Goal: Task Accomplishment & Management: Complete application form

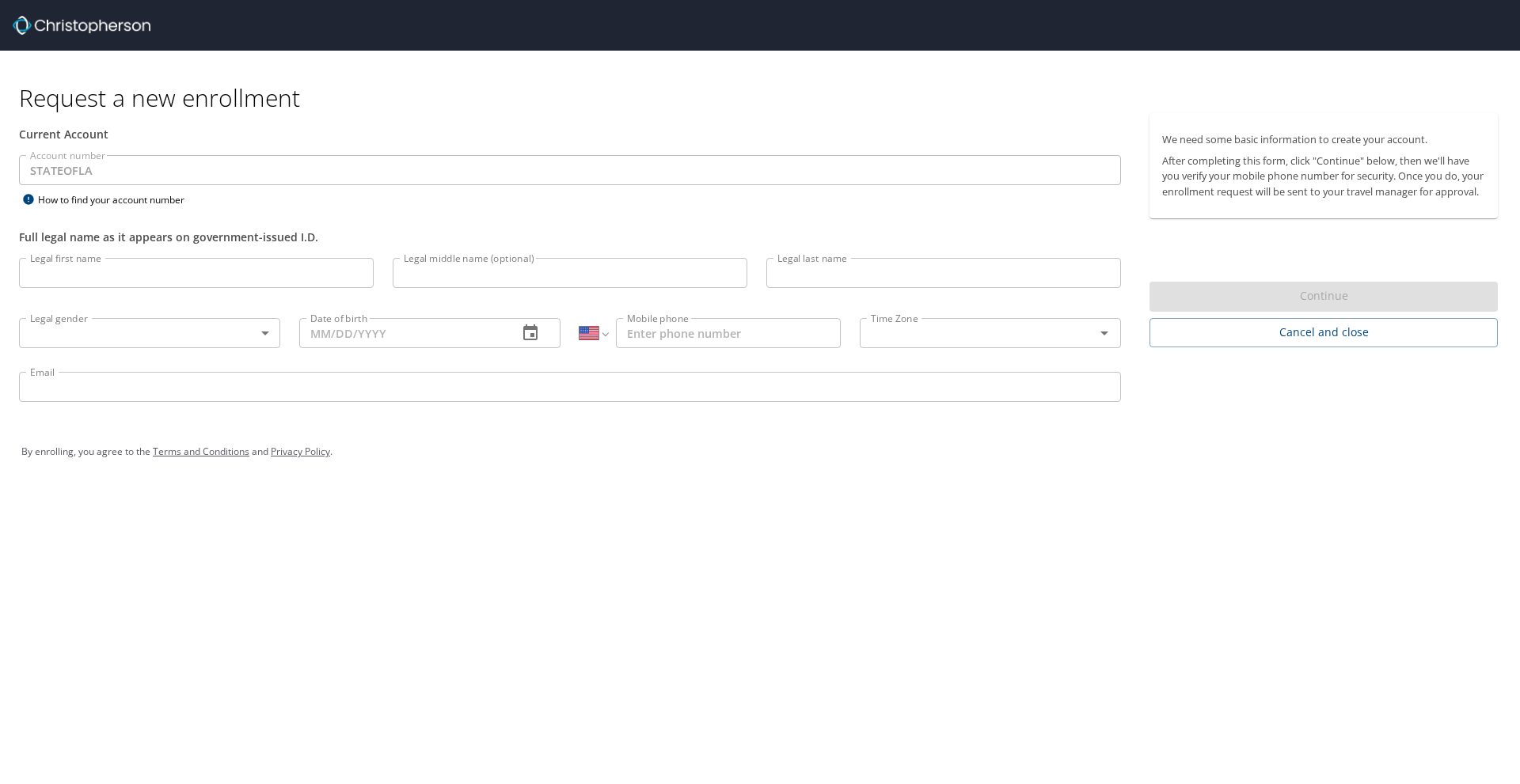
select select "US"
click at [212, 265] on input "Legal first name" at bounding box center [196, 273] width 355 height 30
type input "[PERSON_NAME]"
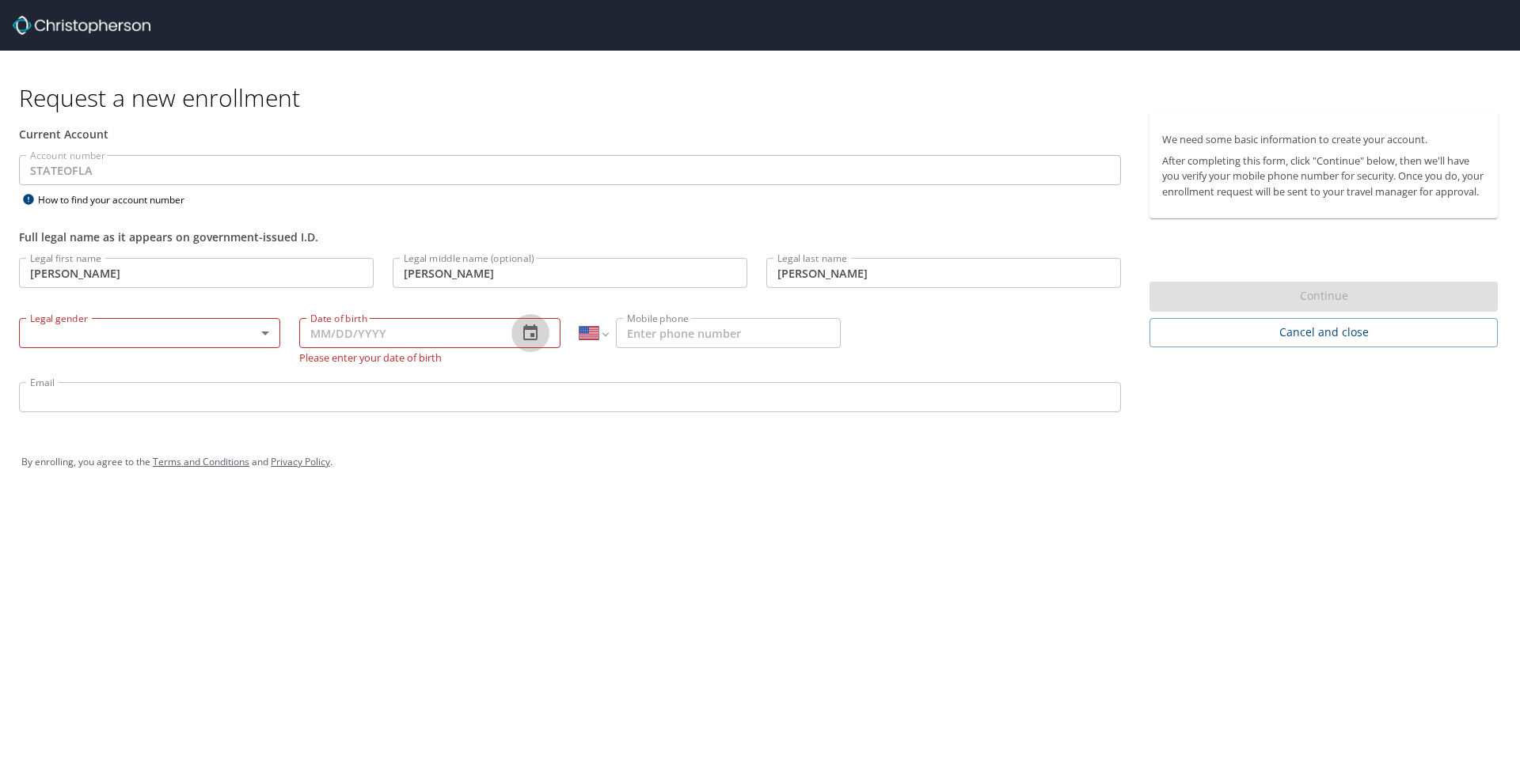
click at [267, 331] on body "Request a new enrollment Current Account Account number STATEOFLA Account numbe…" at bounding box center [760, 392] width 1520 height 784
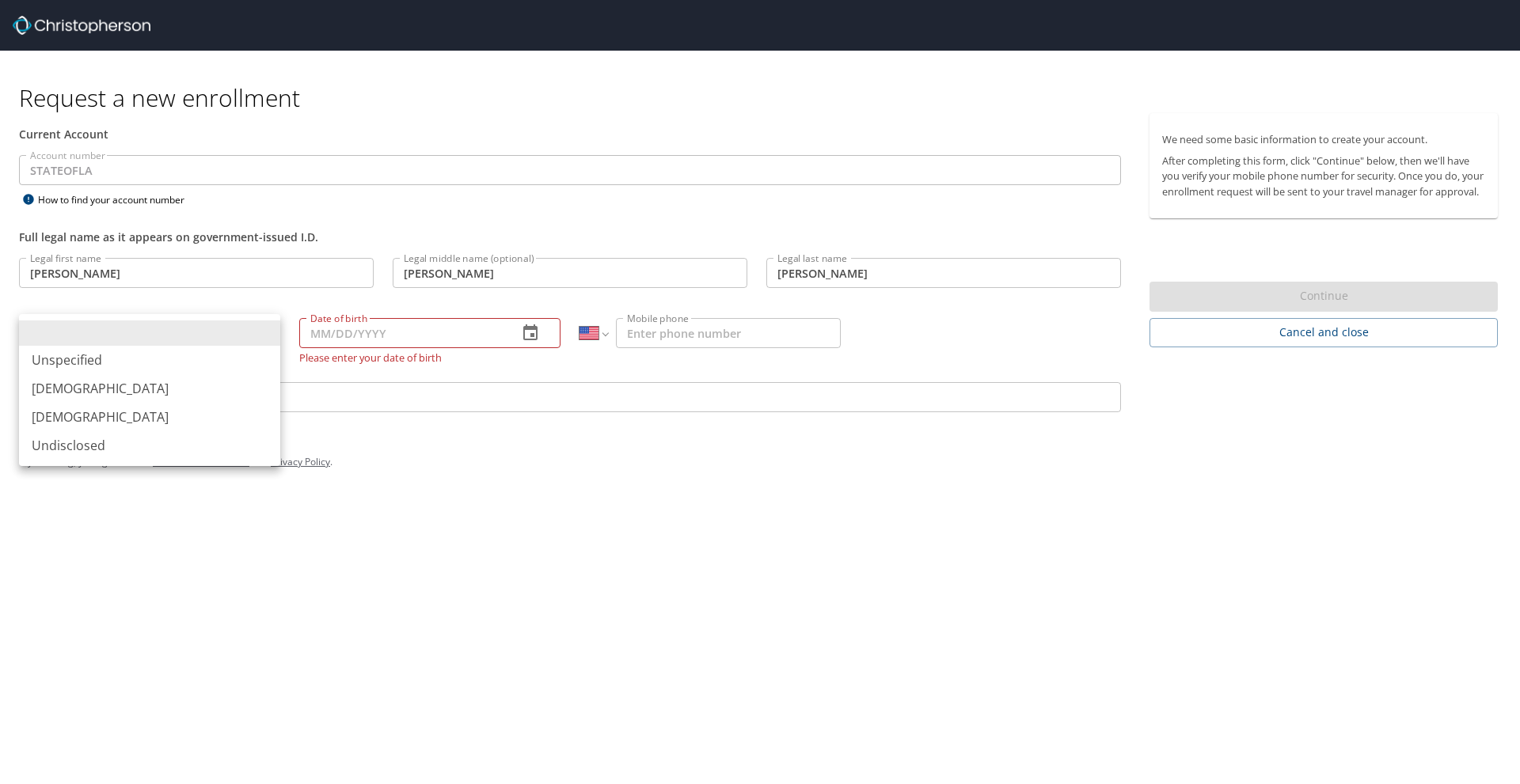
click at [202, 388] on li "[DEMOGRAPHIC_DATA]" at bounding box center [149, 388] width 261 height 29
type input "[DEMOGRAPHIC_DATA]"
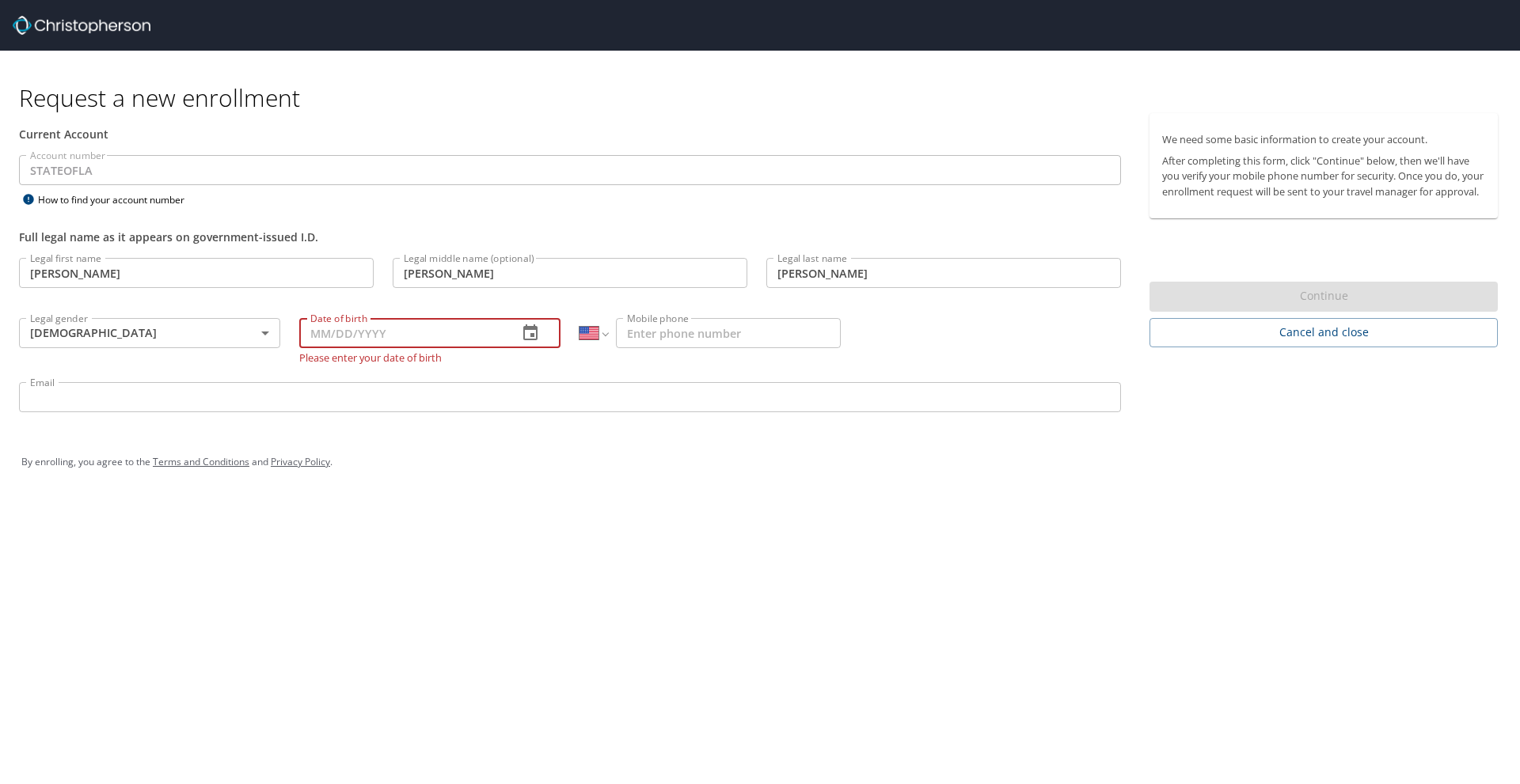
click at [334, 341] on input "Date of birth" at bounding box center [402, 333] width 206 height 30
type input "[DATE]"
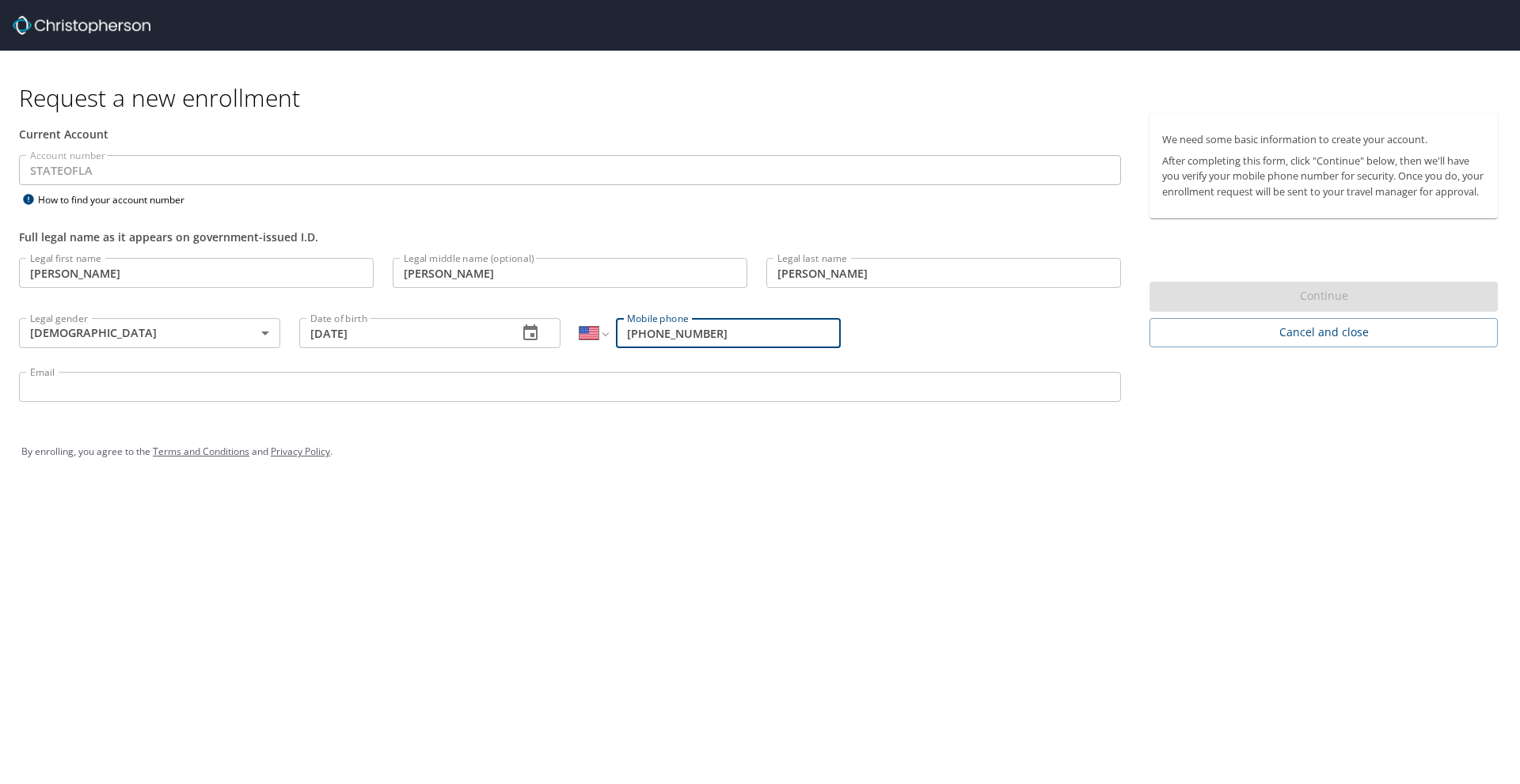
type input "[PHONE_NUMBER]"
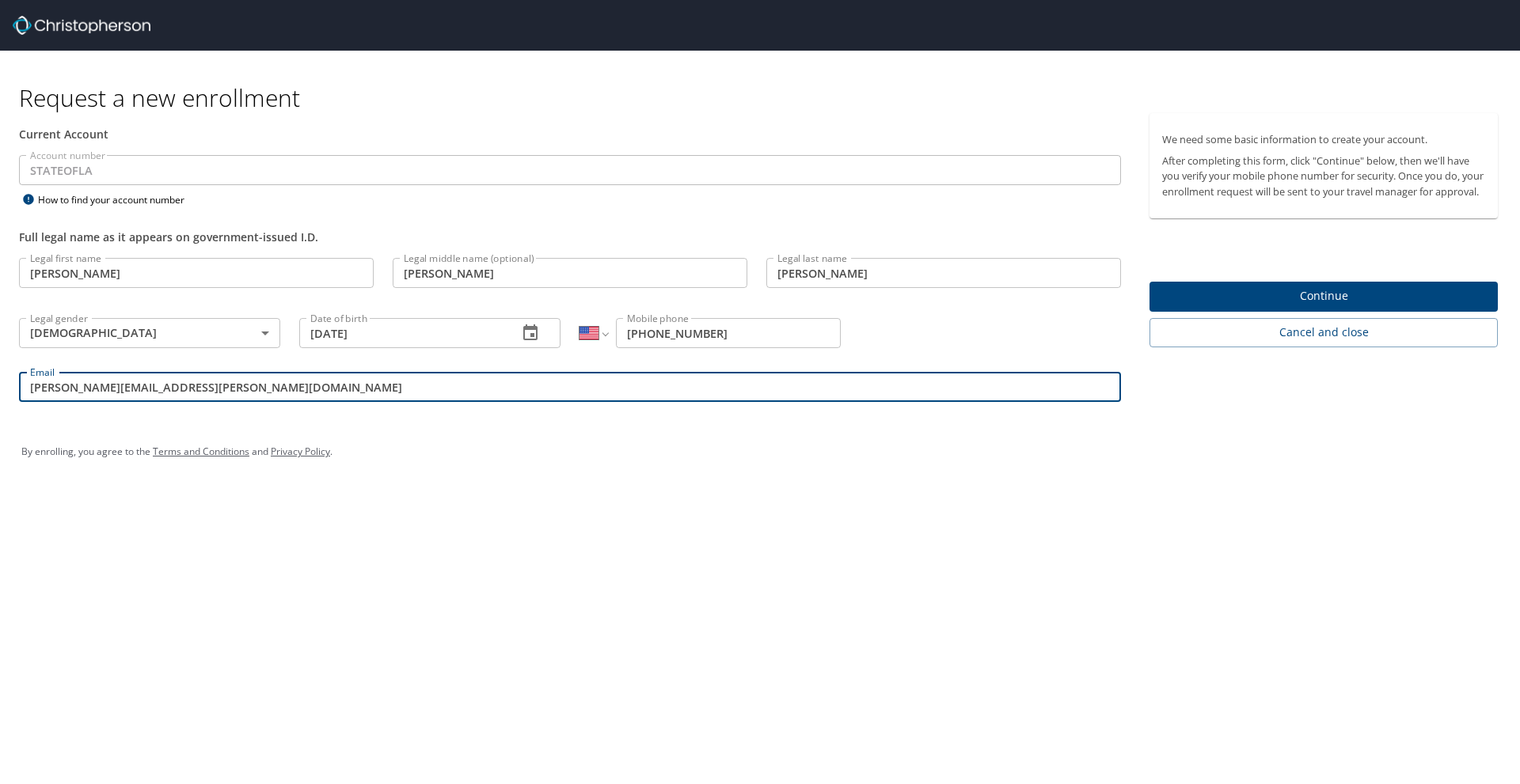
type input "[PERSON_NAME][EMAIL_ADDRESS][PERSON_NAME][DOMAIN_NAME]"
click at [1367, 306] on span "Continue" at bounding box center [1323, 296] width 323 height 20
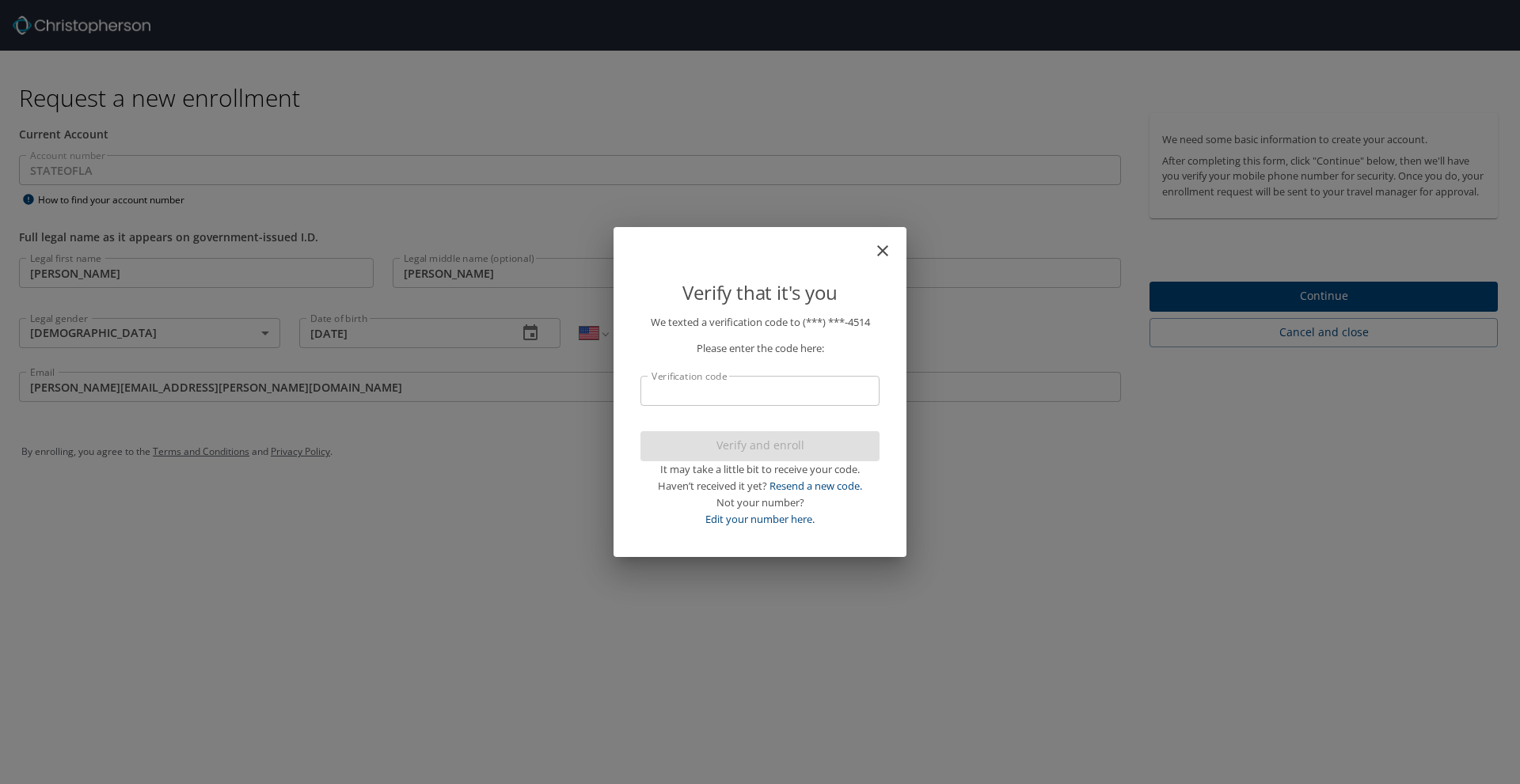
click at [767, 382] on input "Verification code" at bounding box center [760, 391] width 239 height 30
click at [783, 526] on div "Not your number? Edit your number here." at bounding box center [760, 511] width 239 height 33
click at [783, 520] on link "Edit your number here." at bounding box center [760, 519] width 109 height 14
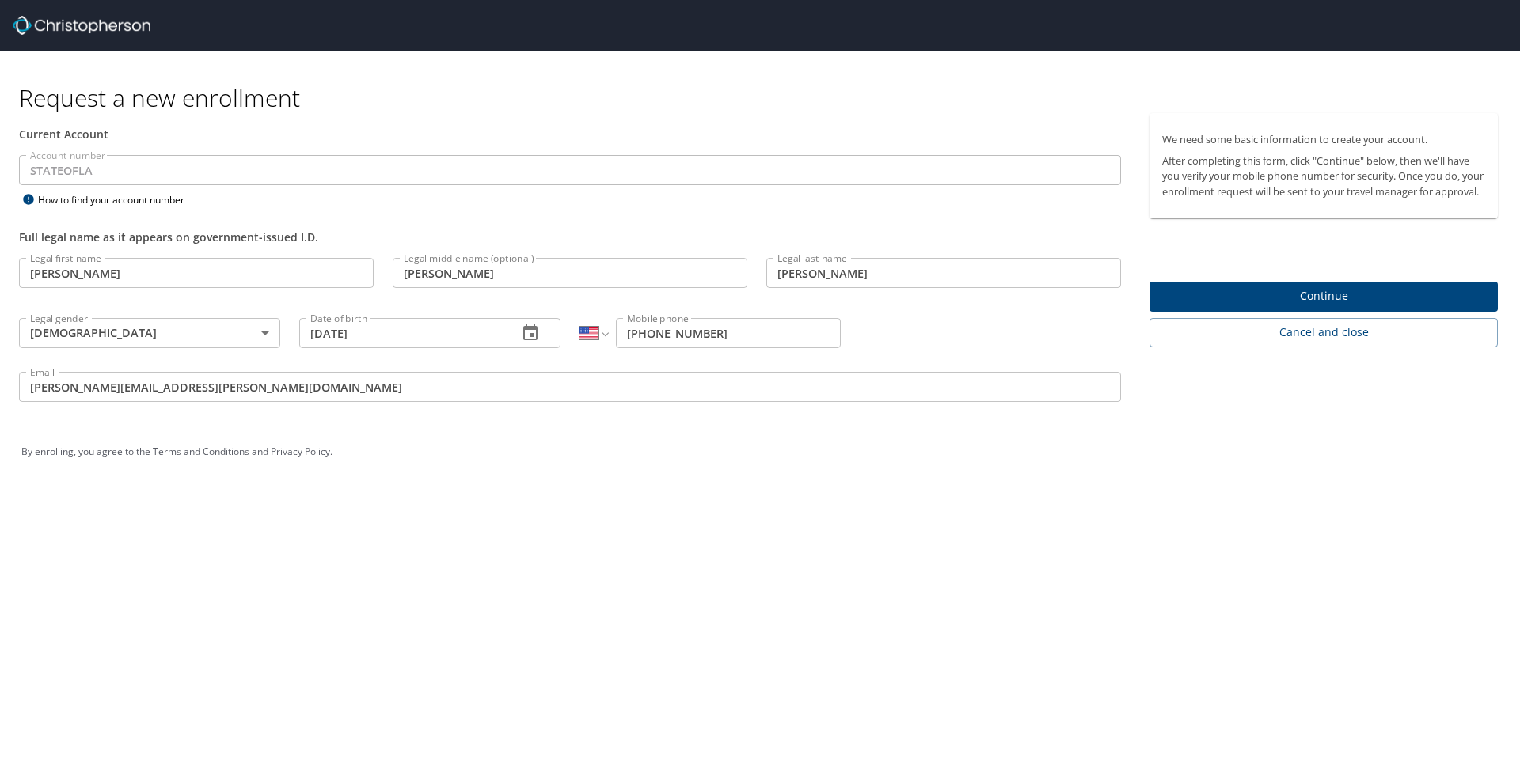
click at [1279, 258] on div "We need some basic information to create your account. After completing this fo…" at bounding box center [1330, 230] width 361 height 234
click at [1270, 306] on span "Continue" at bounding box center [1323, 296] width 323 height 20
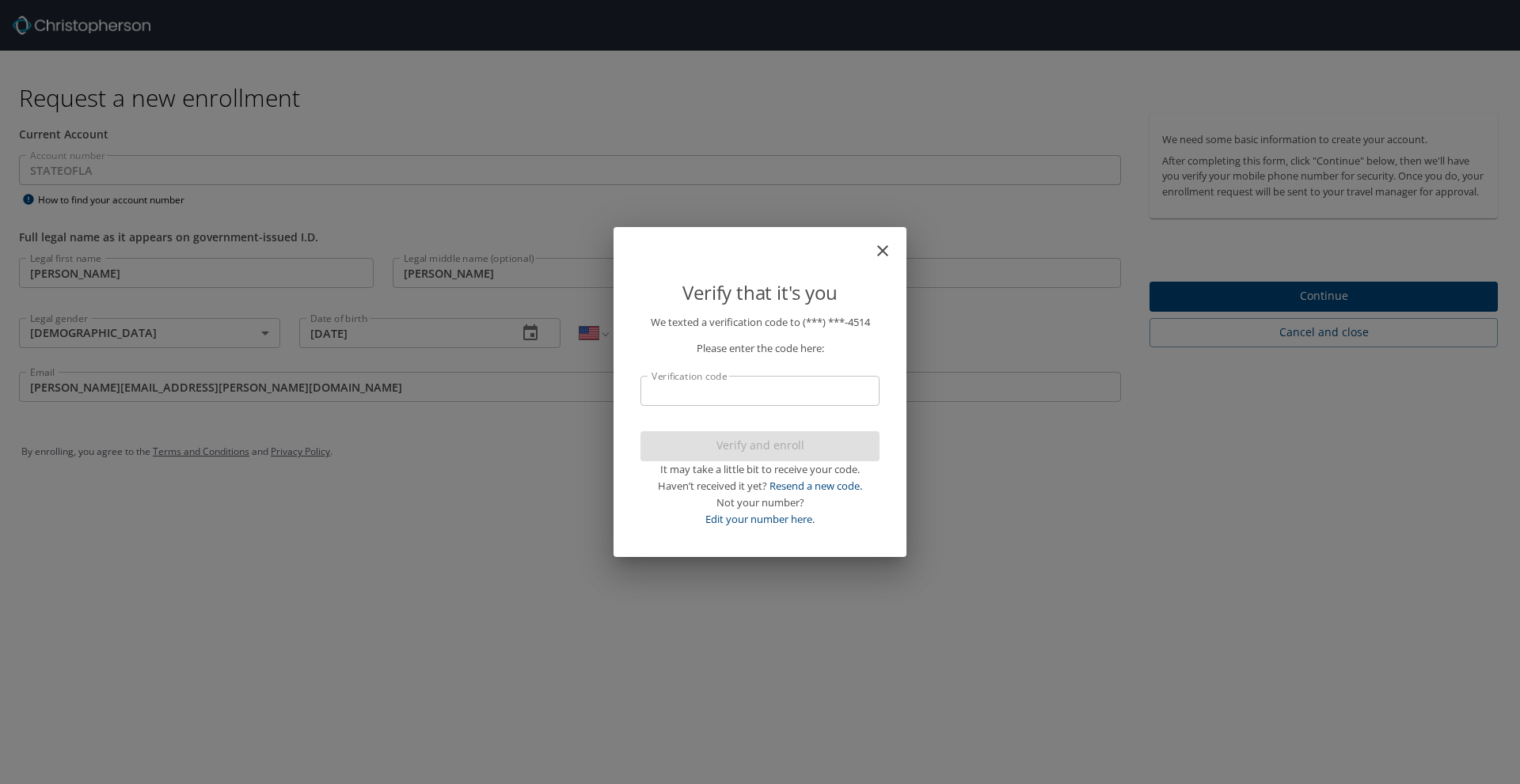
click at [764, 399] on input "Verification code" at bounding box center [760, 391] width 239 height 30
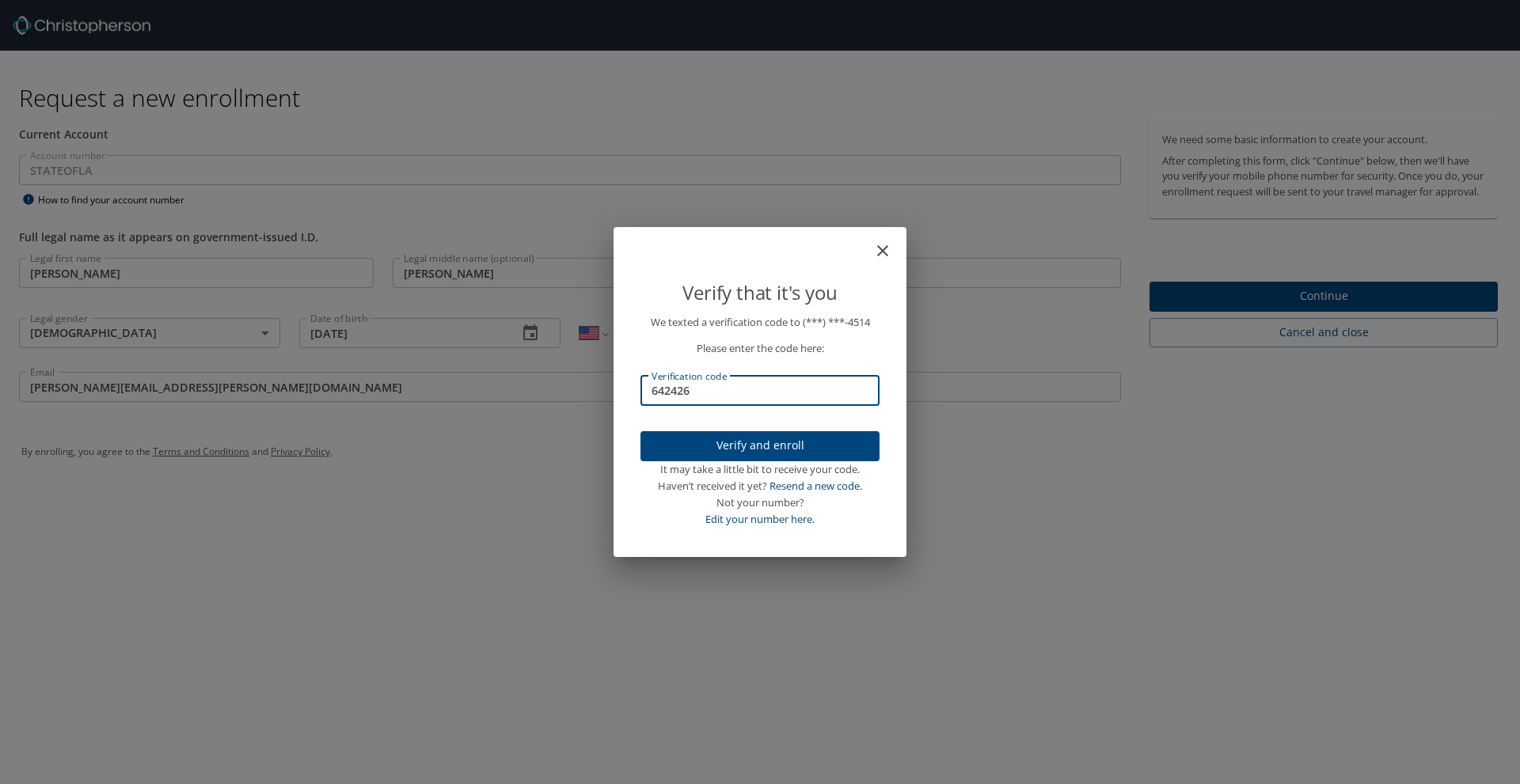
type input "642426"
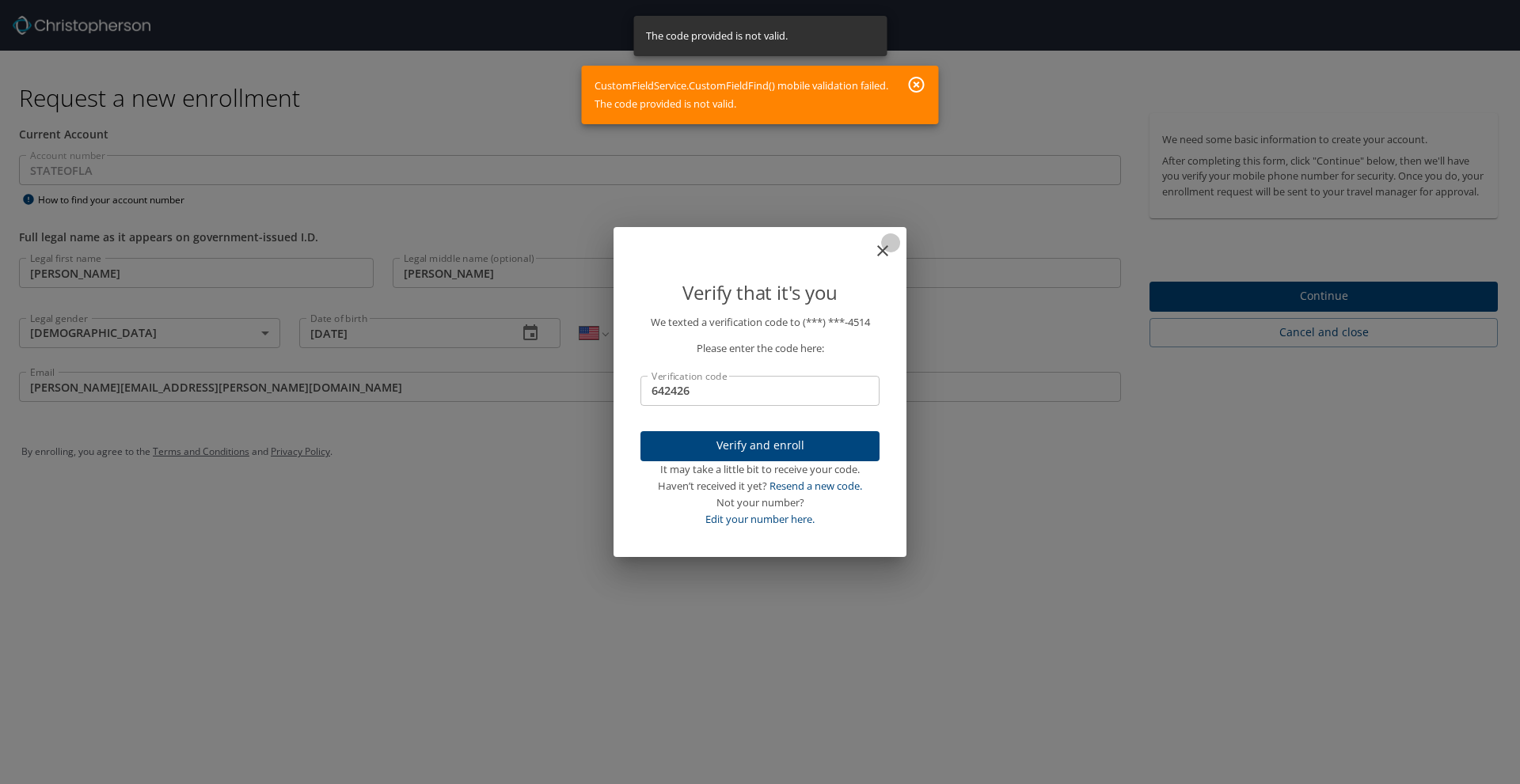
click at [889, 243] on icon "close" at bounding box center [882, 251] width 19 height 19
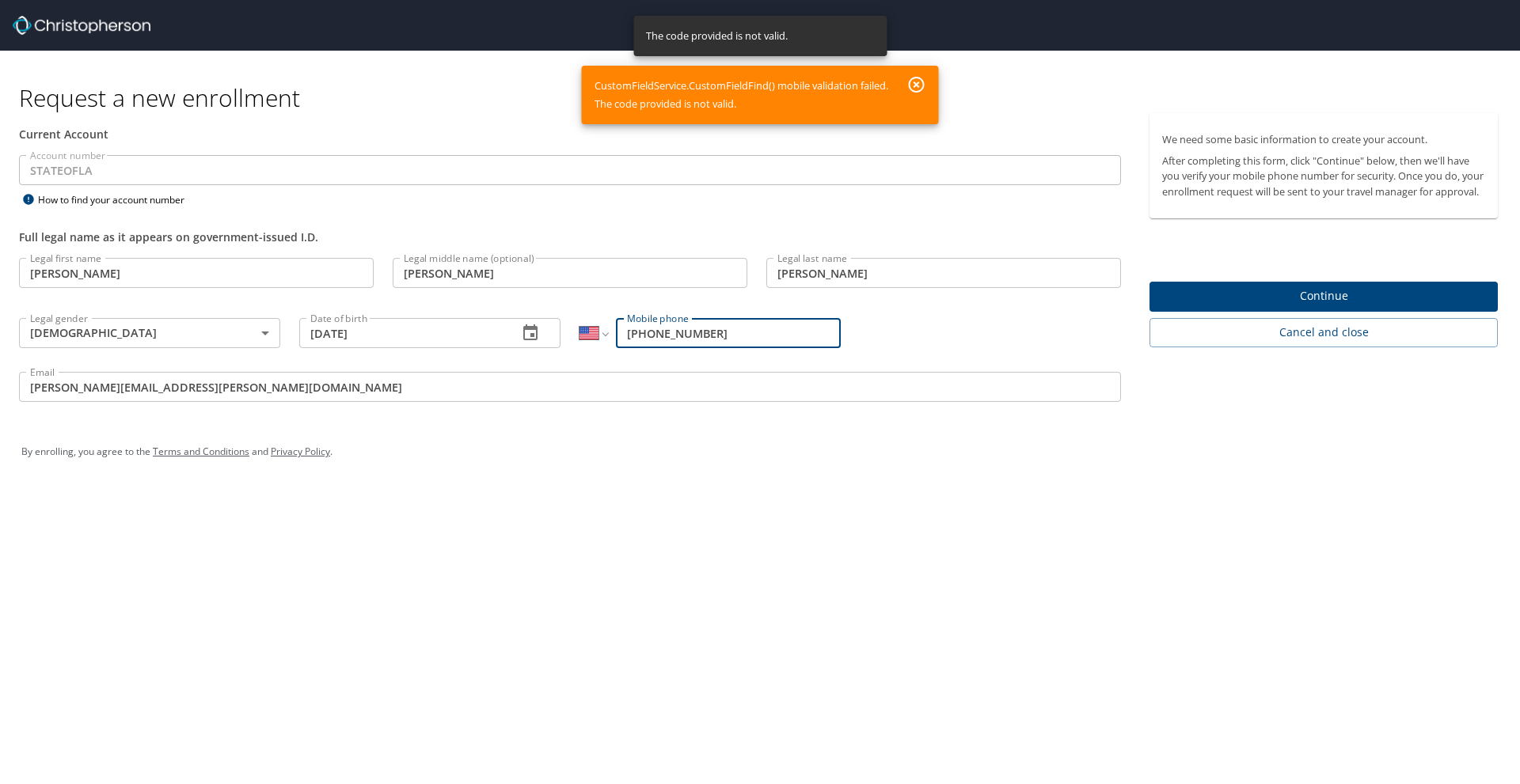
click at [928, 74] on button "button" at bounding box center [917, 85] width 31 height 29
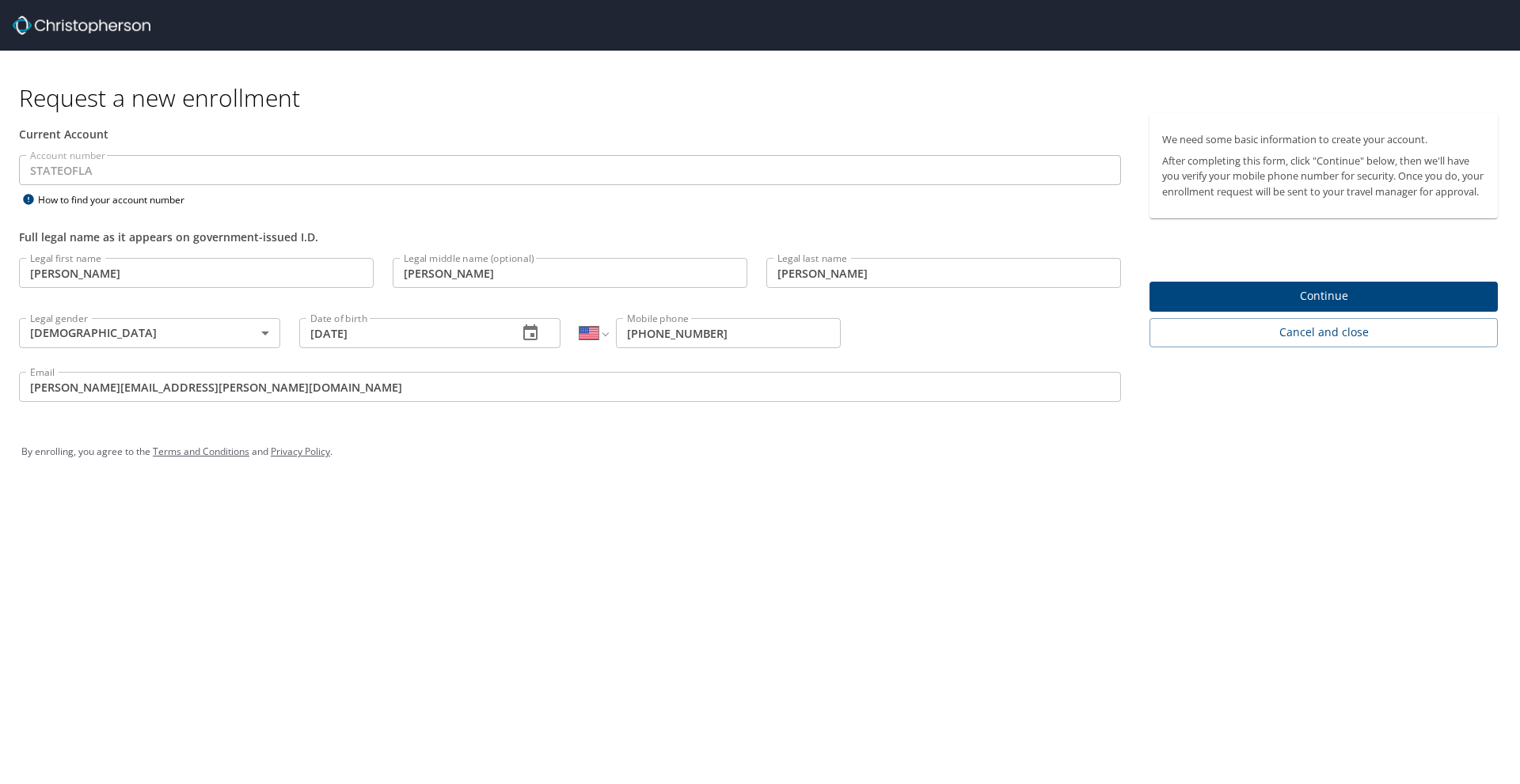
click at [906, 338] on div "Legal first name [PERSON_NAME] first name Legal middle name (optional) [PERSON_…" at bounding box center [570, 332] width 1121 height 167
